Goal: Task Accomplishment & Management: Use online tool/utility

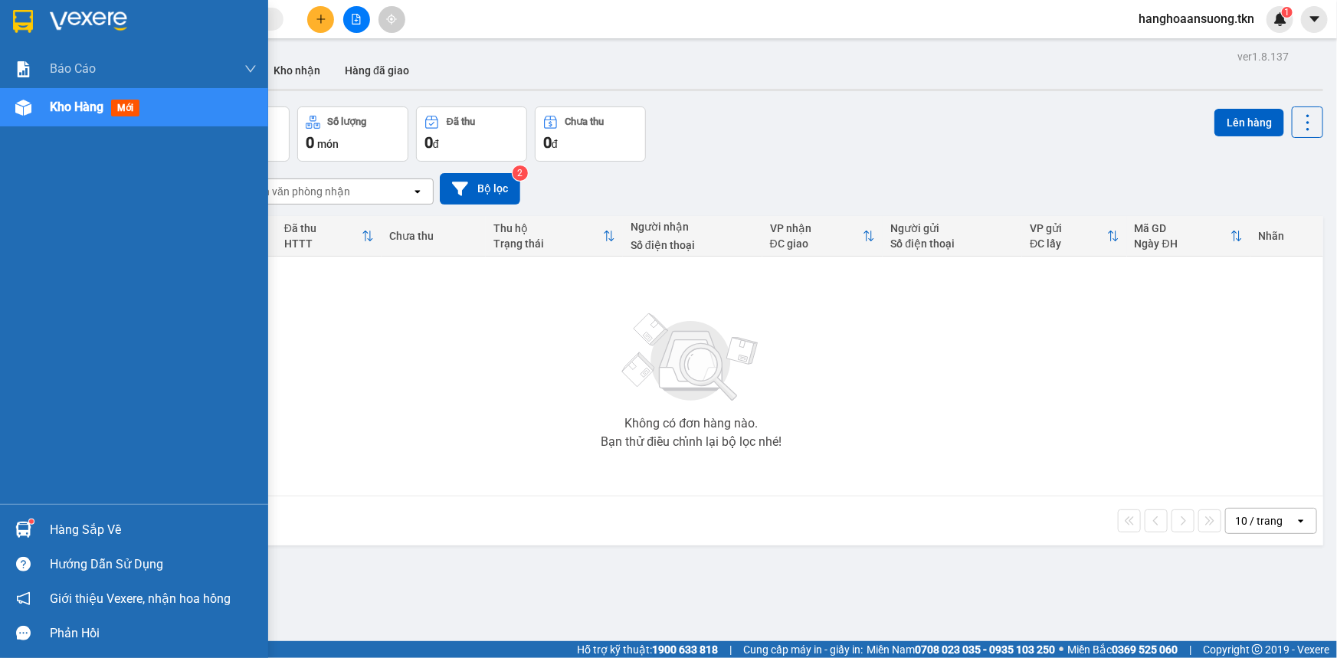
click at [18, 529] on img at bounding box center [23, 530] width 16 height 16
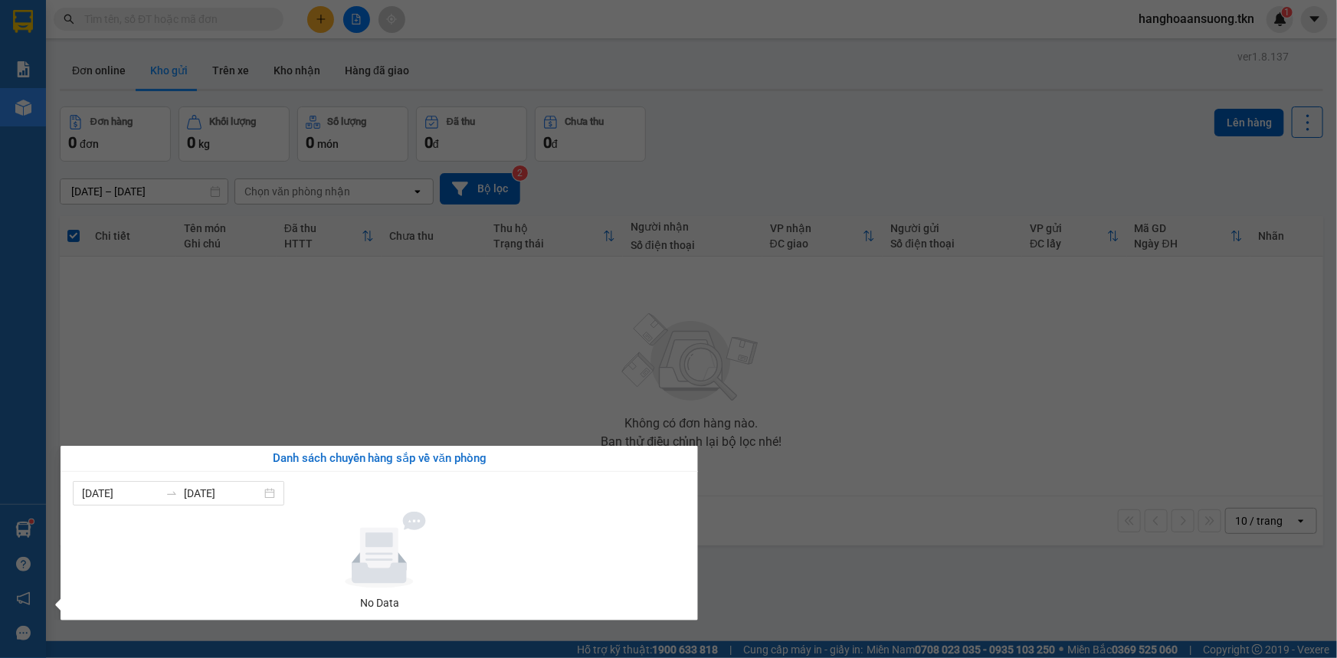
click at [406, 361] on section "Kết quả tìm kiếm ( 0 ) Bộ lọc No Data hanghoaansuong.tkn 1 Báo cáo Mẫu 1: Báo c…" at bounding box center [668, 329] width 1337 height 658
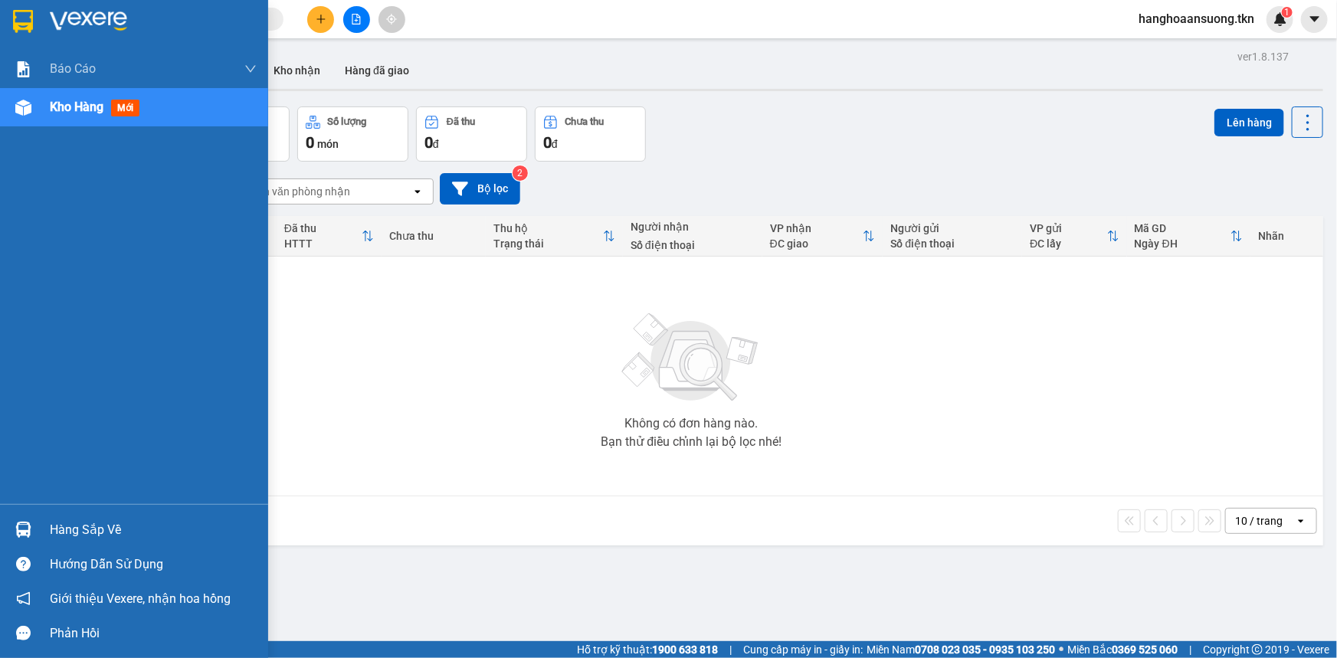
click at [13, 17] on img at bounding box center [23, 21] width 20 height 23
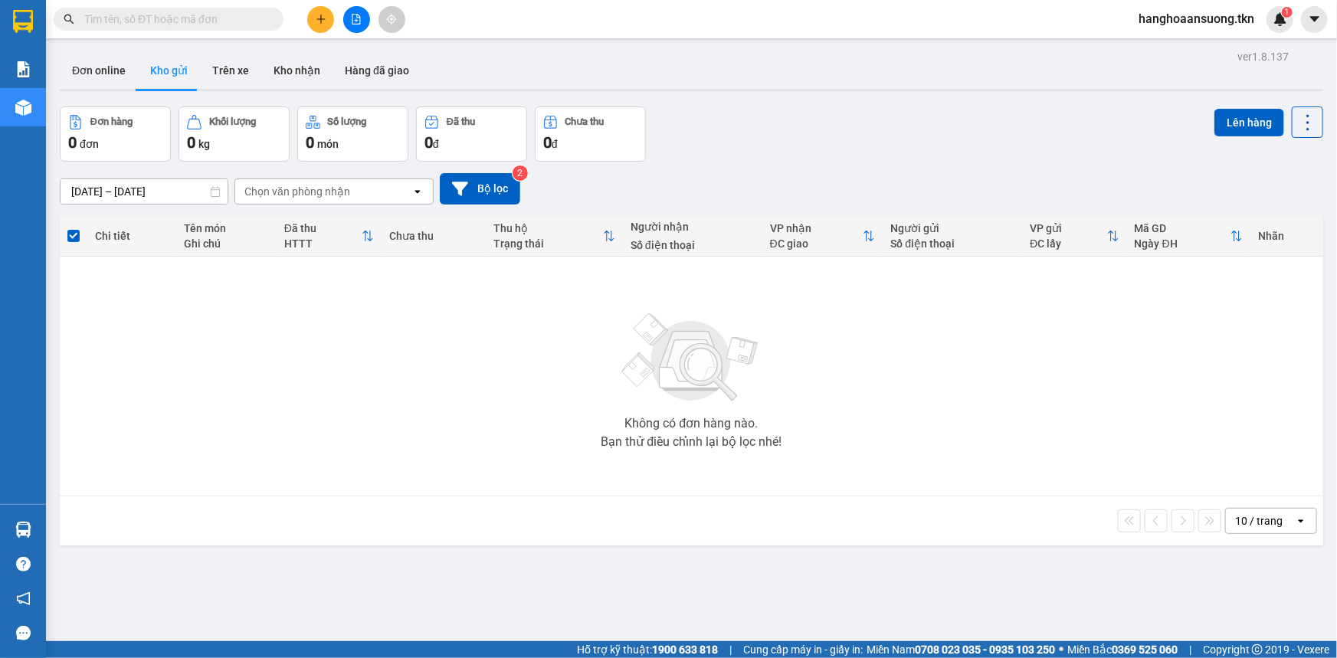
click at [261, 21] on input "text" at bounding box center [174, 19] width 181 height 17
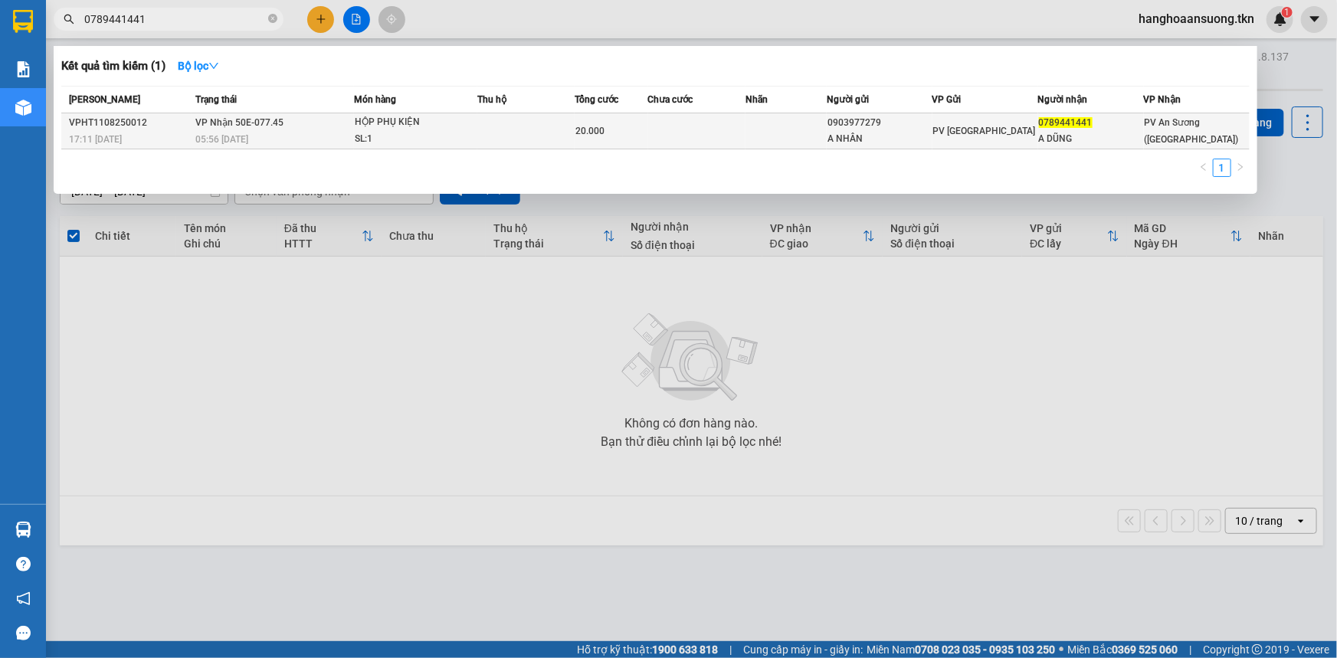
type input "0789441441"
click at [752, 120] on td at bounding box center [785, 131] width 81 height 36
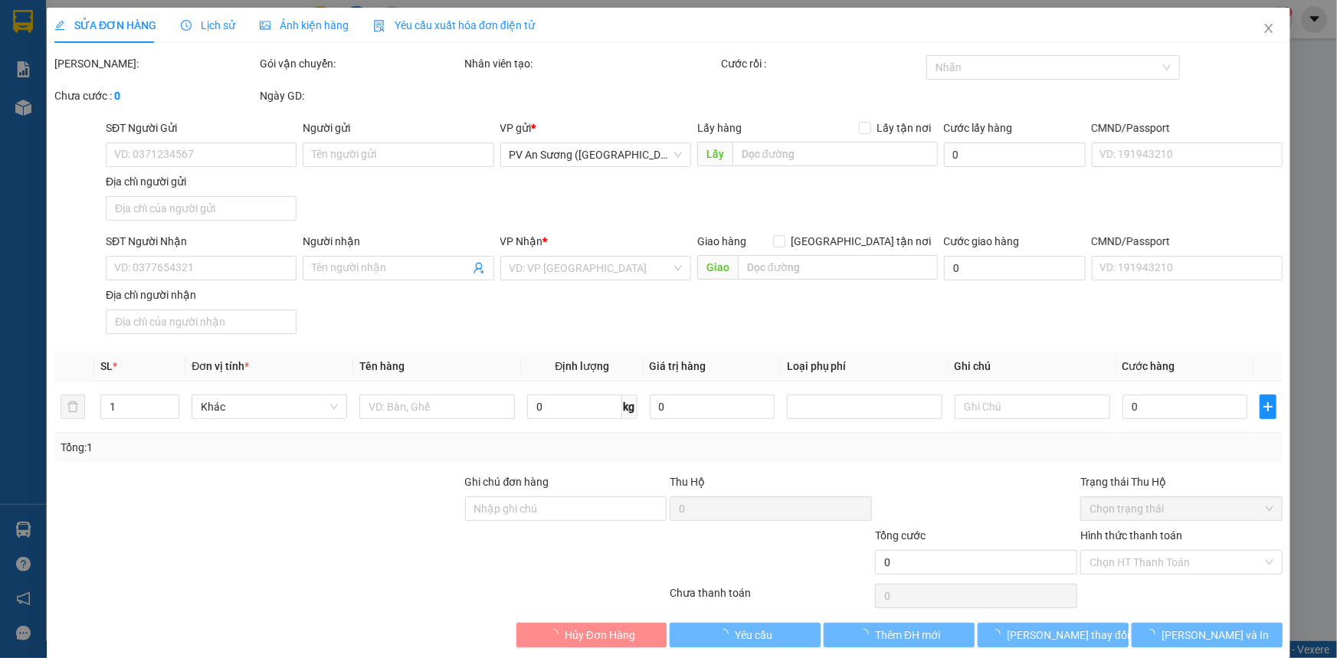
type input "0903977279"
type input "A NHÂN"
type input "0789441441"
type input "A DŨNG"
type input "20.000"
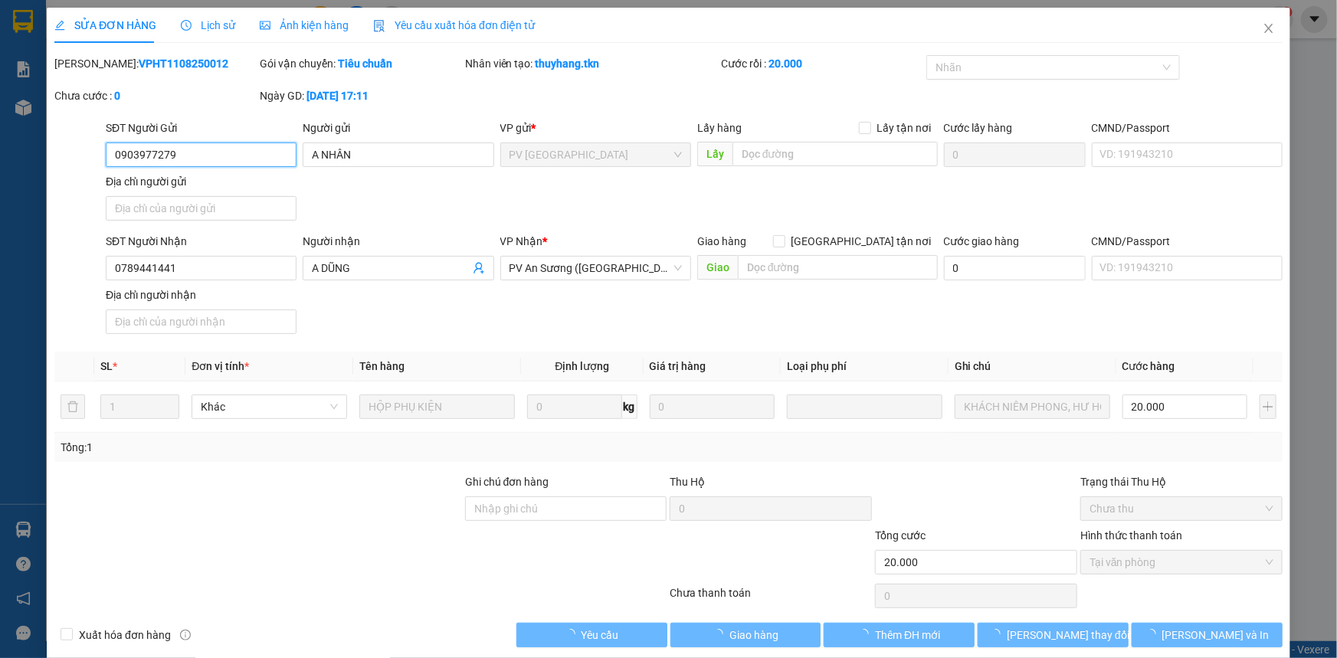
scroll to position [18, 0]
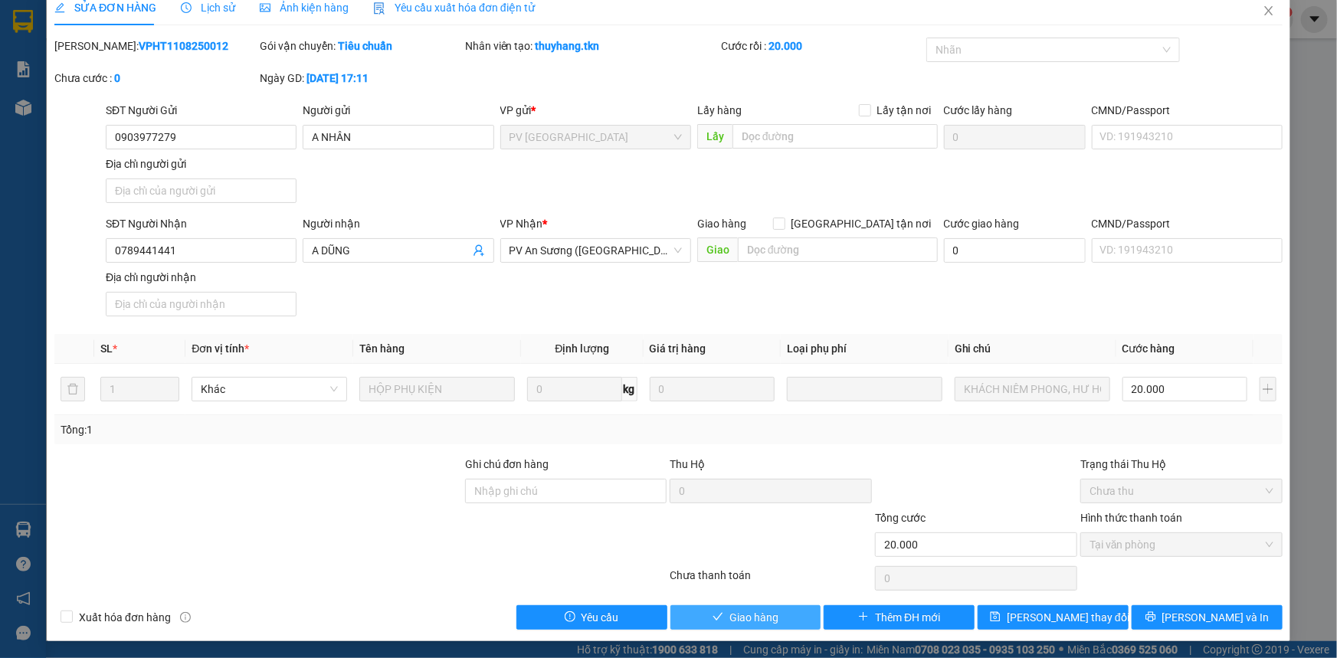
click at [735, 619] on span "Giao hàng" at bounding box center [753, 617] width 49 height 17
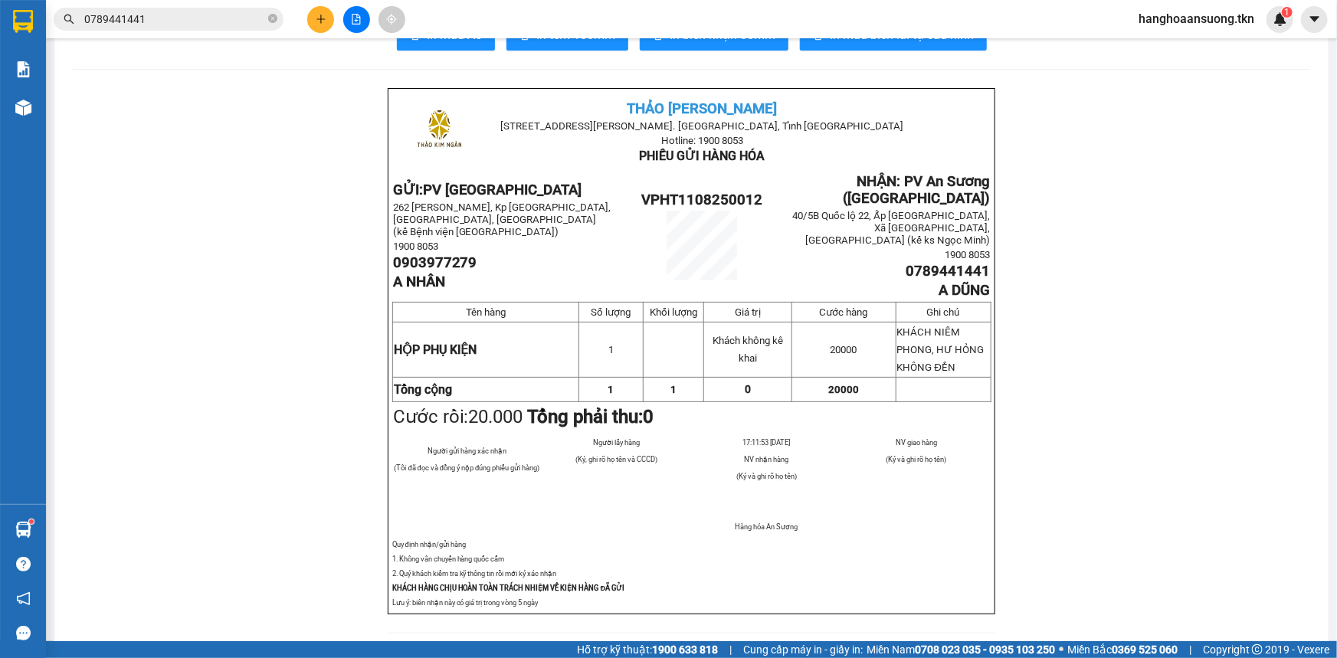
scroll to position [69, 0]
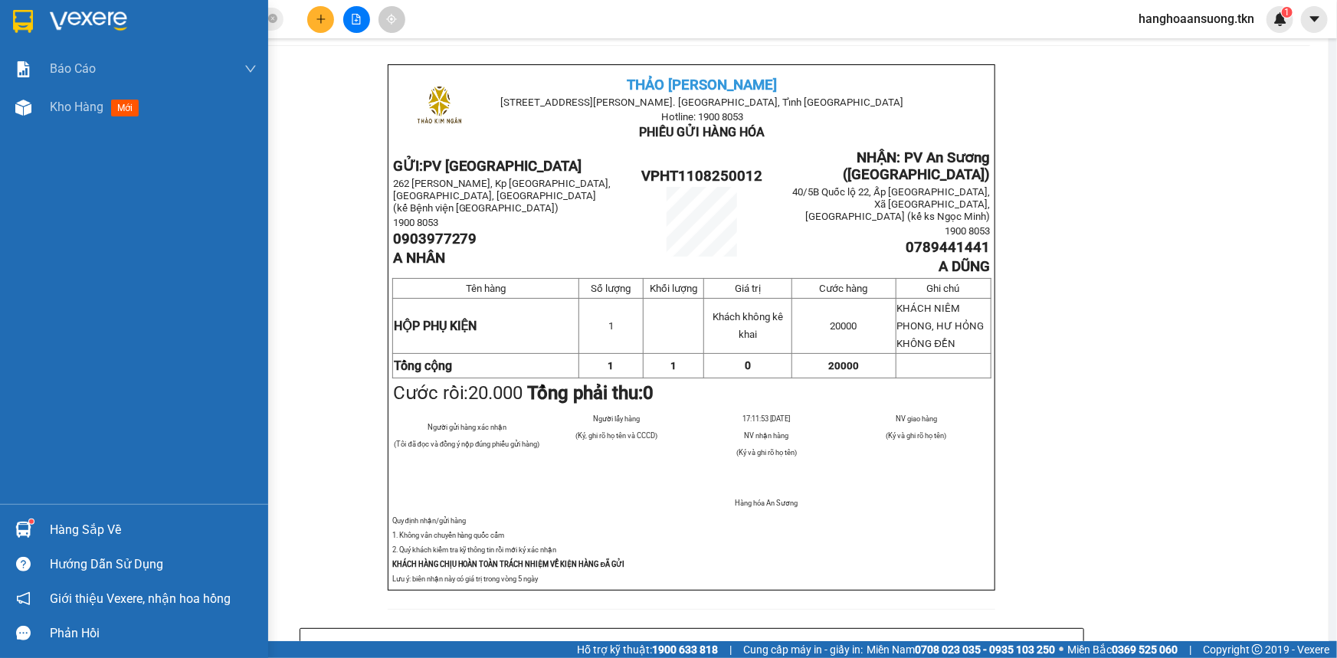
click at [15, 530] on img at bounding box center [23, 530] width 16 height 16
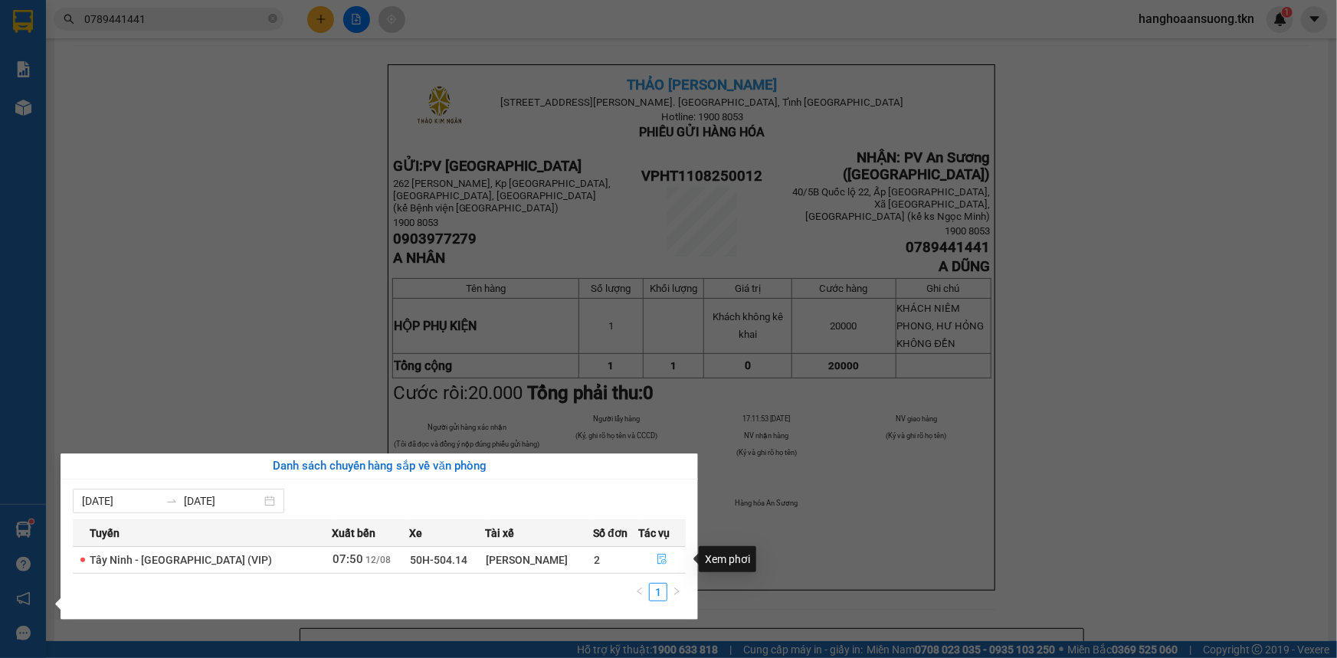
click at [658, 562] on icon "file-done" at bounding box center [661, 559] width 9 height 11
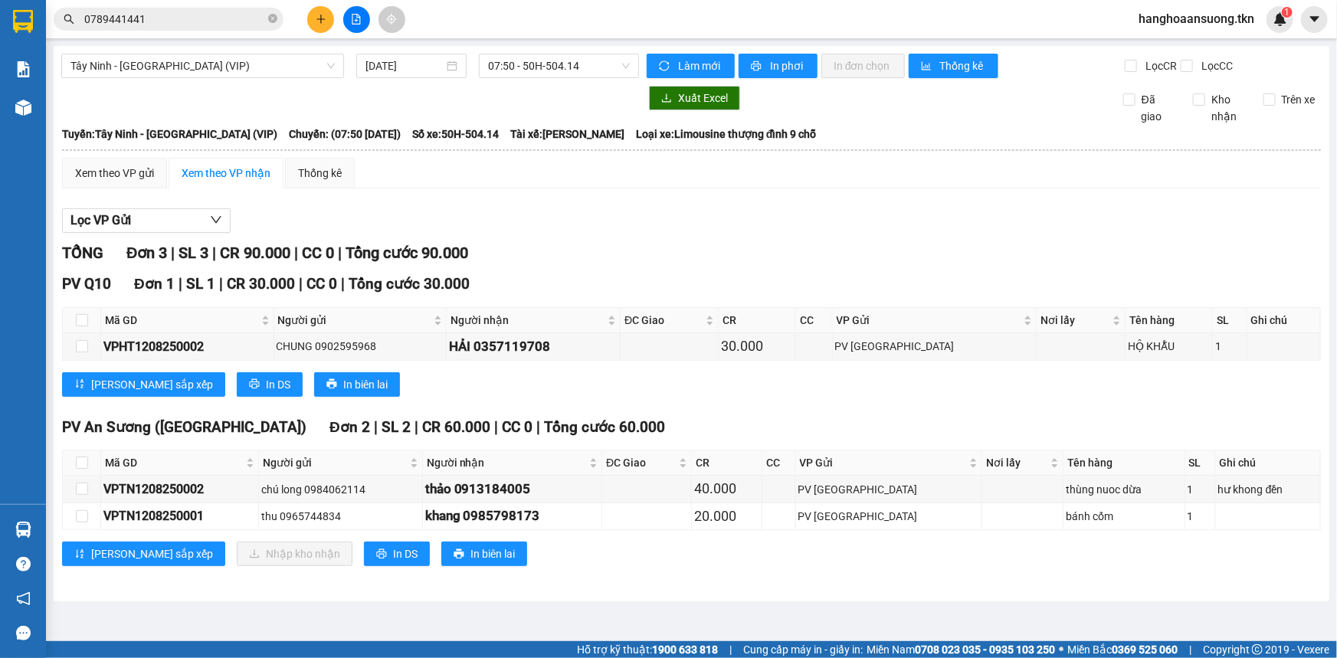
click at [234, 18] on input "0789441441" at bounding box center [174, 19] width 181 height 17
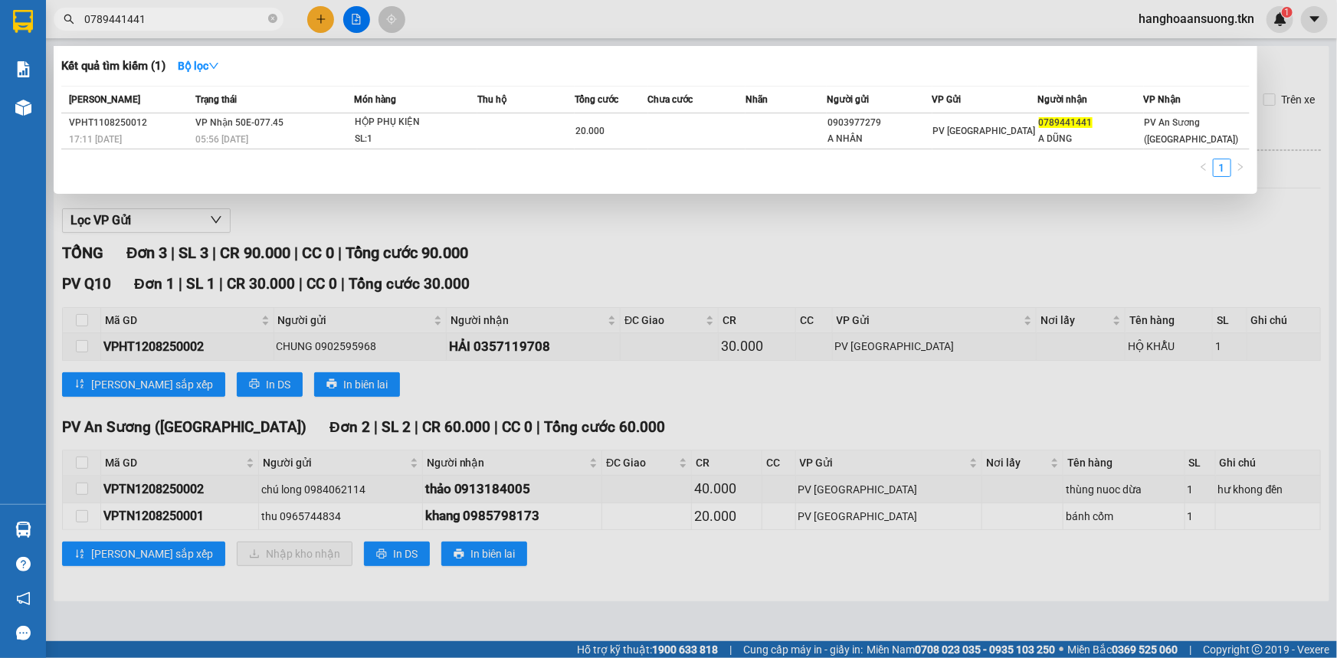
click at [234, 18] on input "0789441441" at bounding box center [174, 19] width 181 height 17
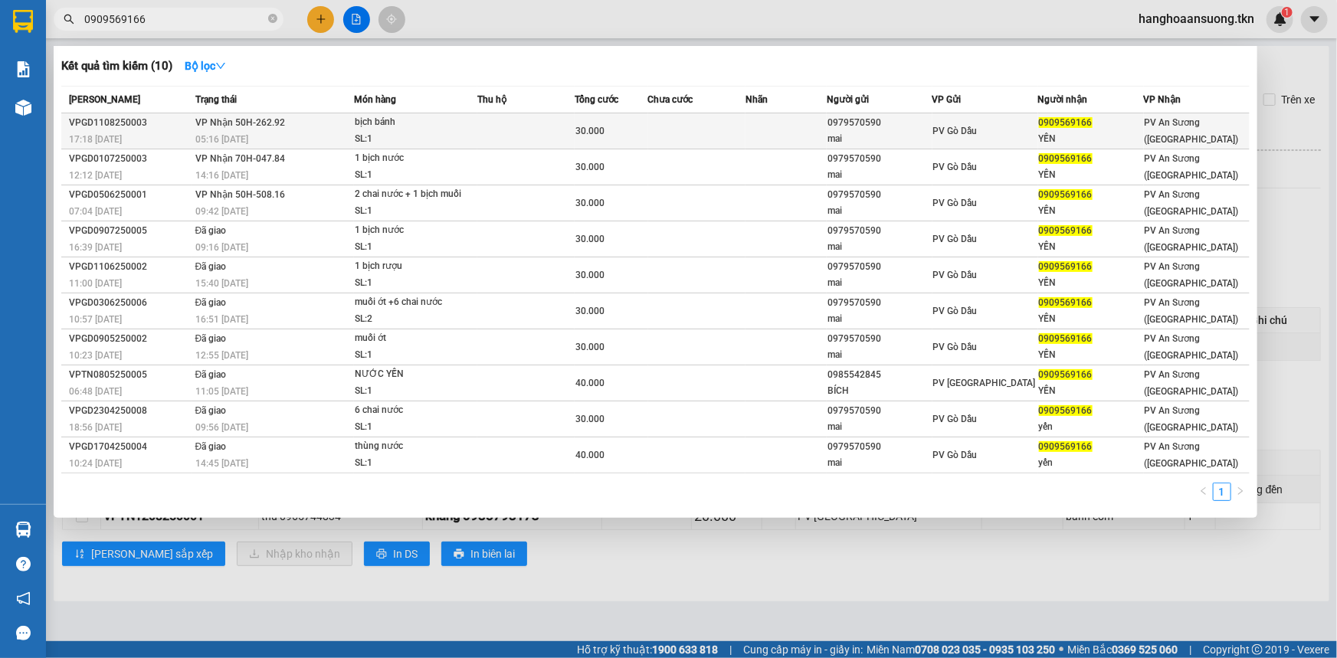
type input "0909569166"
click at [617, 123] on div "30.000" at bounding box center [610, 131] width 71 height 17
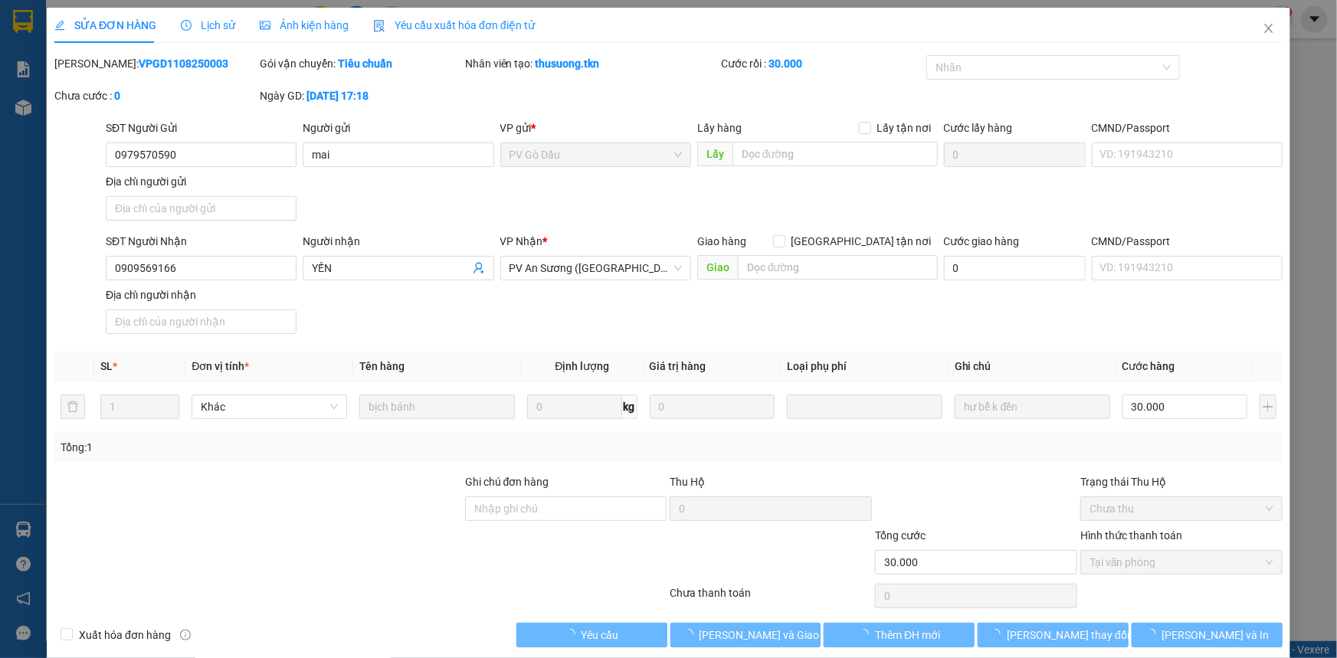
type input "0979570590"
type input "mai"
type input "0909569166"
type input "YẾN"
type input "30.000"
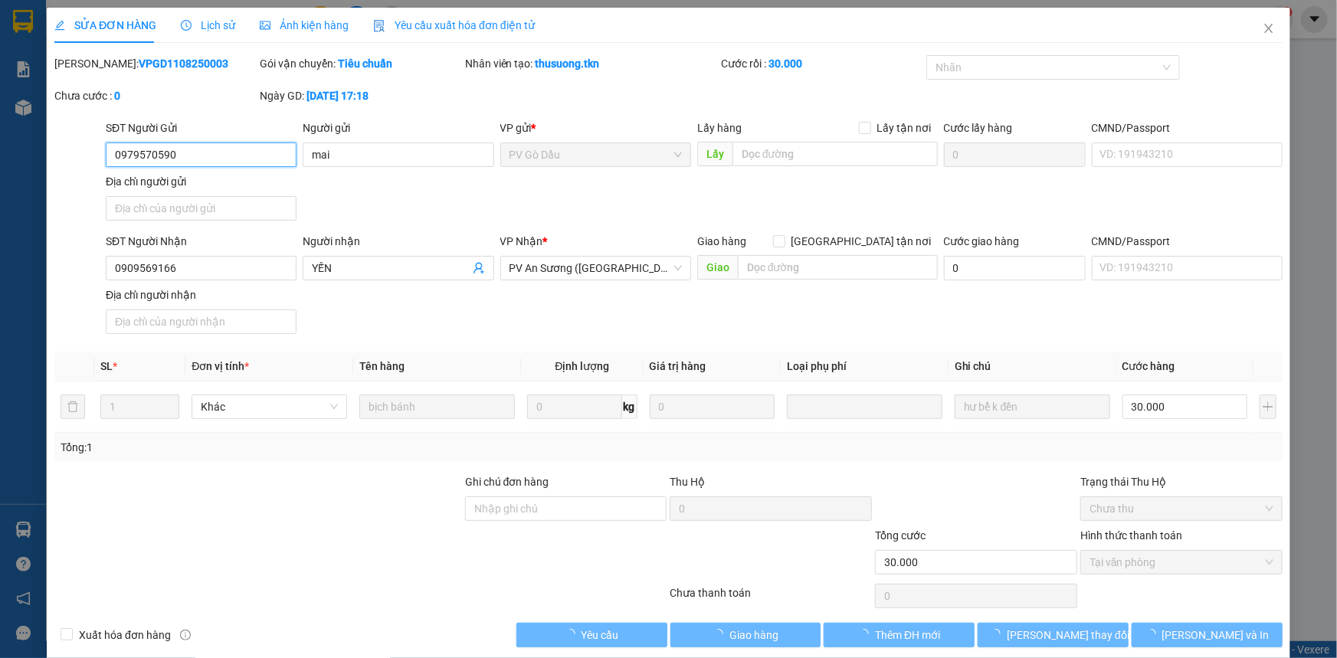
scroll to position [18, 0]
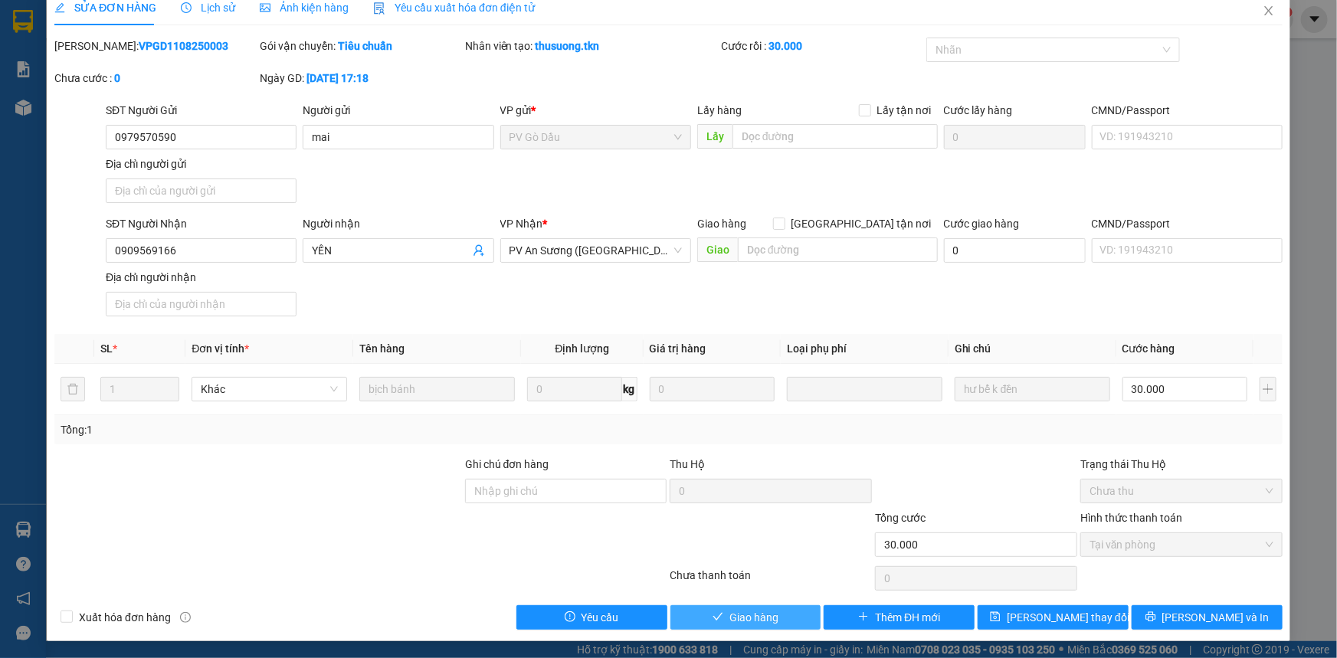
click at [733, 623] on span "Giao hàng" at bounding box center [753, 617] width 49 height 17
